Goal: Check status

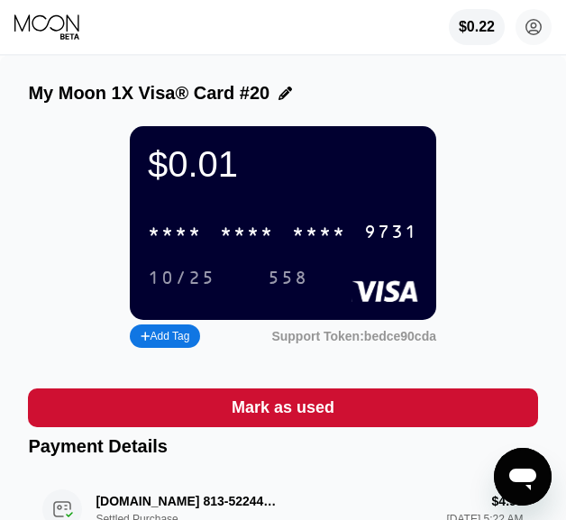
drag, startPoint x: 49, startPoint y: 21, endPoint x: 62, endPoint y: 20, distance: 13.5
click at [49, 21] on icon at bounding box center [46, 22] width 65 height 17
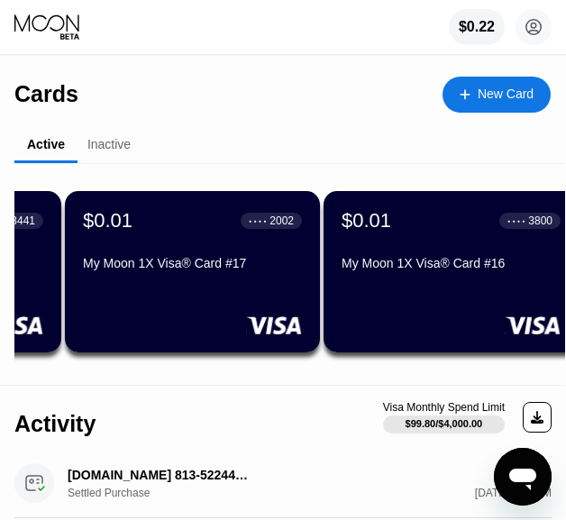
scroll to position [0, 877]
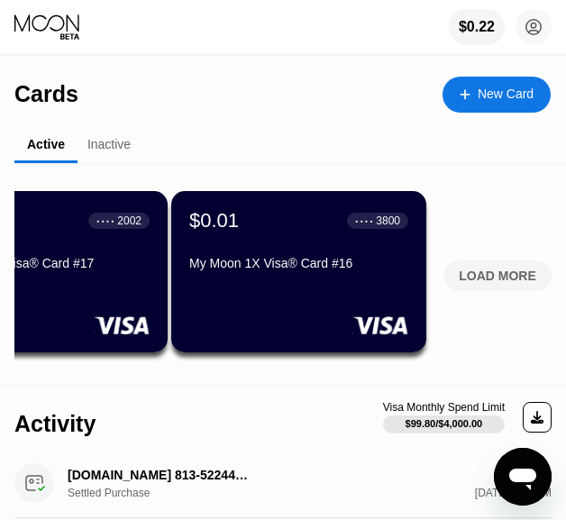
click at [464, 272] on div "LOAD MORE" at bounding box center [496, 275] width 77 height 16
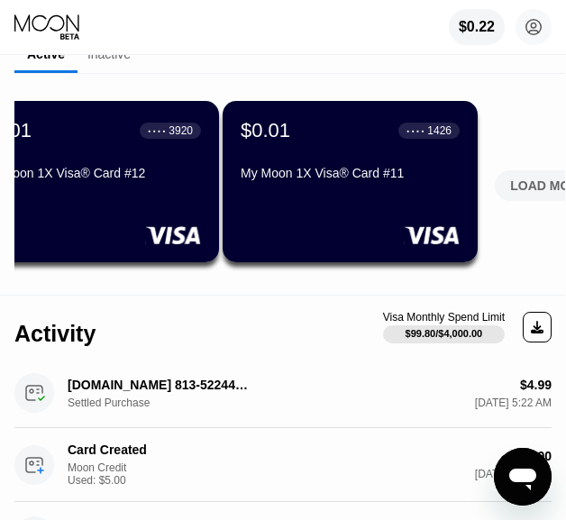
scroll to position [0, 2169]
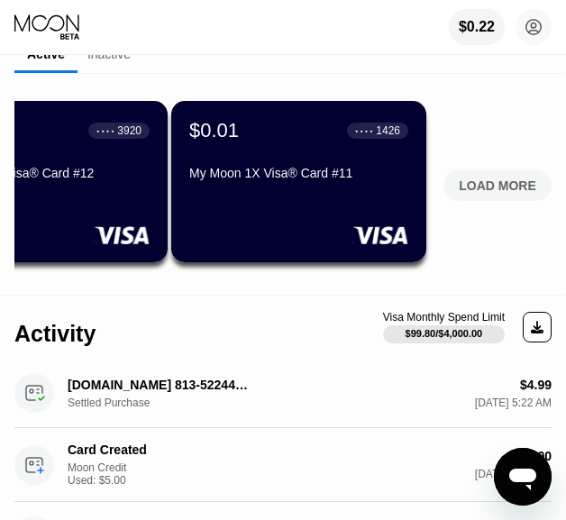
click at [518, 187] on div "LOAD MORE" at bounding box center [496, 185] width 77 height 16
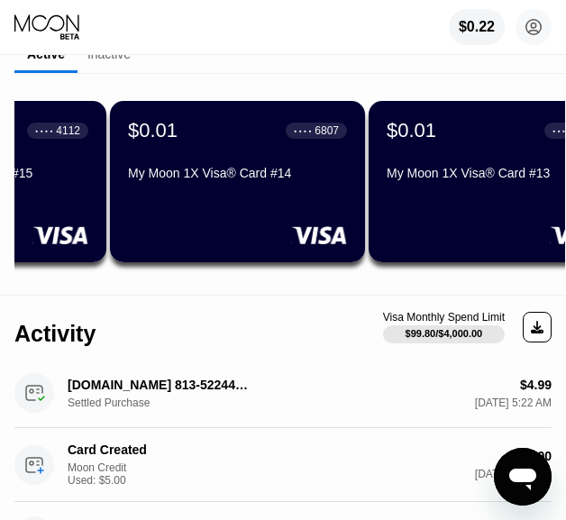
scroll to position [0, 1463]
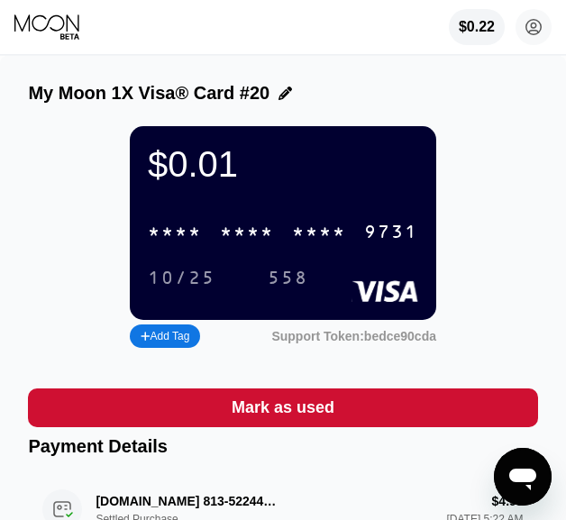
click at [58, 40] on div "$0.22 [EMAIL_ADDRESS][DOMAIN_NAME]  Home Settings Support Careers About Us Log…" at bounding box center [283, 27] width 566 height 54
click at [61, 32] on icon at bounding box center [48, 27] width 68 height 27
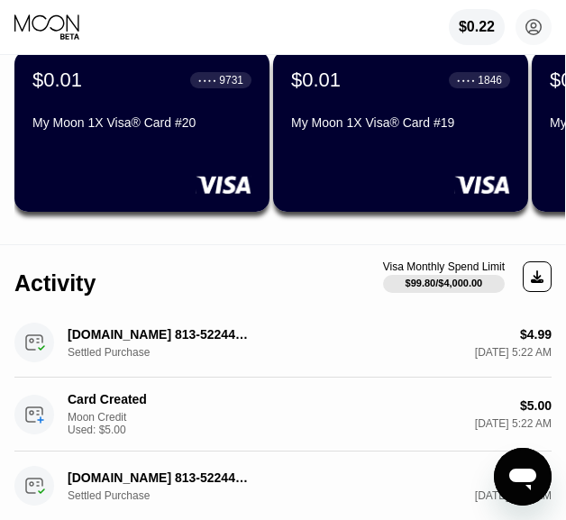
scroll to position [134, 0]
